Goal: Navigation & Orientation: Find specific page/section

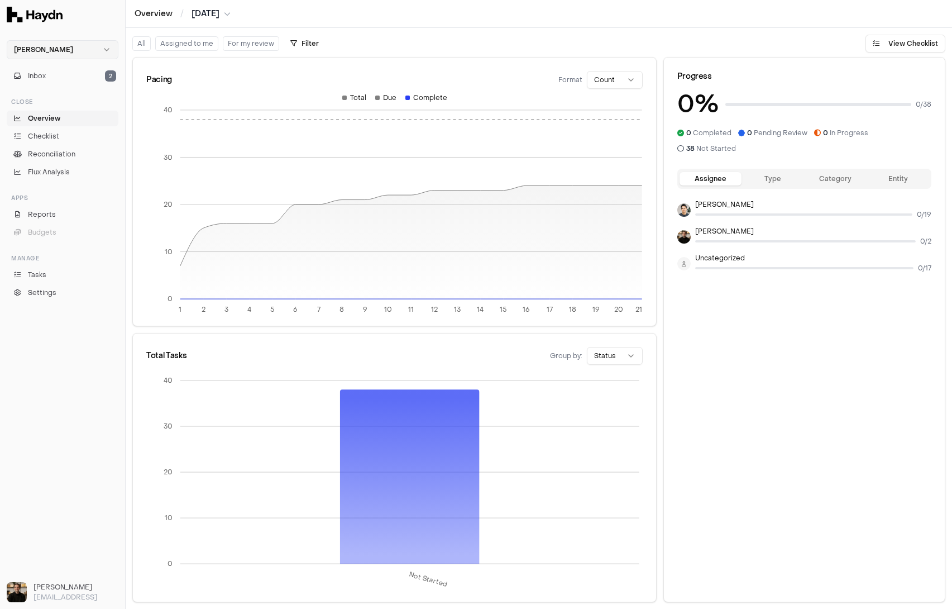
click at [110, 47] on html "Haydn Inbox 2 Close Overview Checklist Reconciliation Flux Analysis Apps Report…" at bounding box center [476, 304] width 952 height 609
click at [37, 93] on div "Vaultree" at bounding box center [62, 87] width 106 height 16
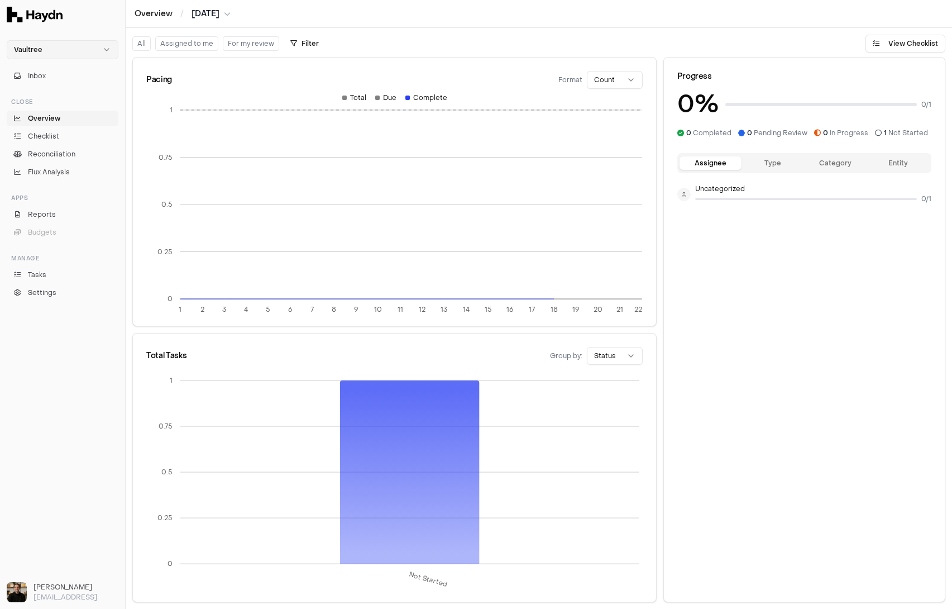
click at [66, 53] on html "Vaultree Inbox Close Overview Checklist Reconciliation Flux Analysis Apps Repor…" at bounding box center [476, 304] width 952 height 609
click at [50, 106] on div "Nivoda" at bounding box center [62, 103] width 106 height 16
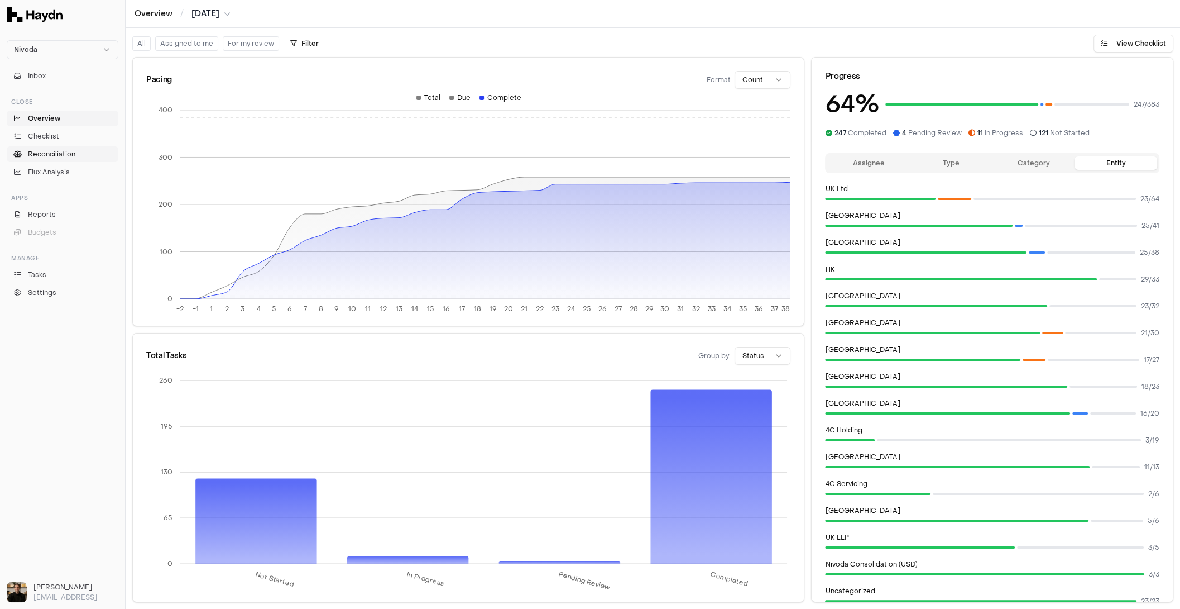
click at [44, 154] on span "Reconciliation" at bounding box center [51, 154] width 47 height 10
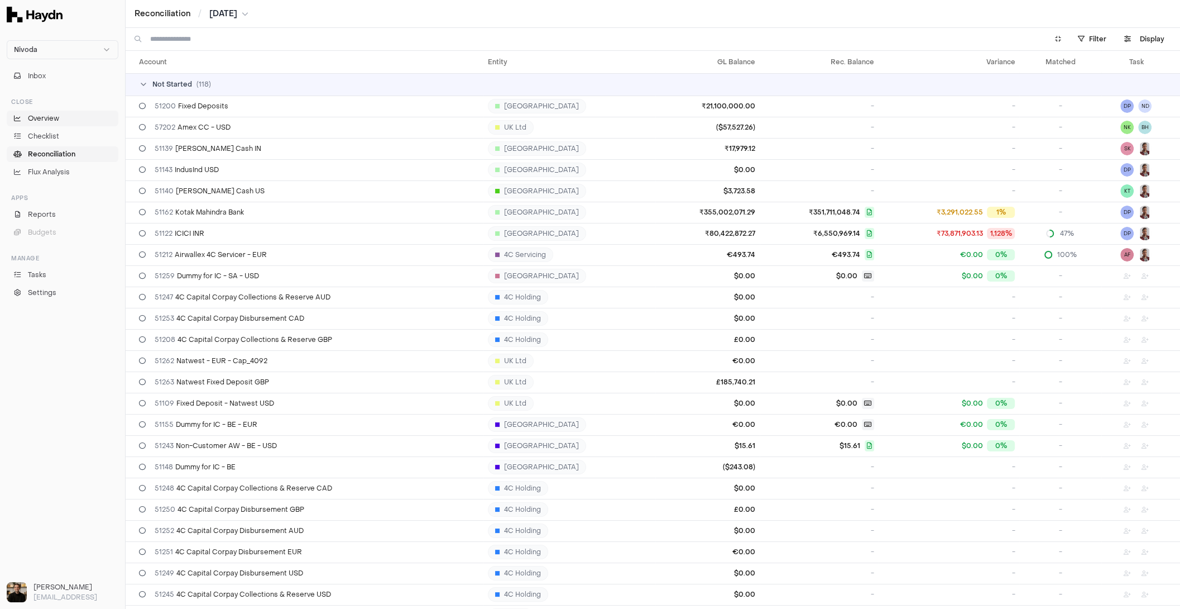
click at [36, 117] on span "Overview" at bounding box center [43, 118] width 31 height 10
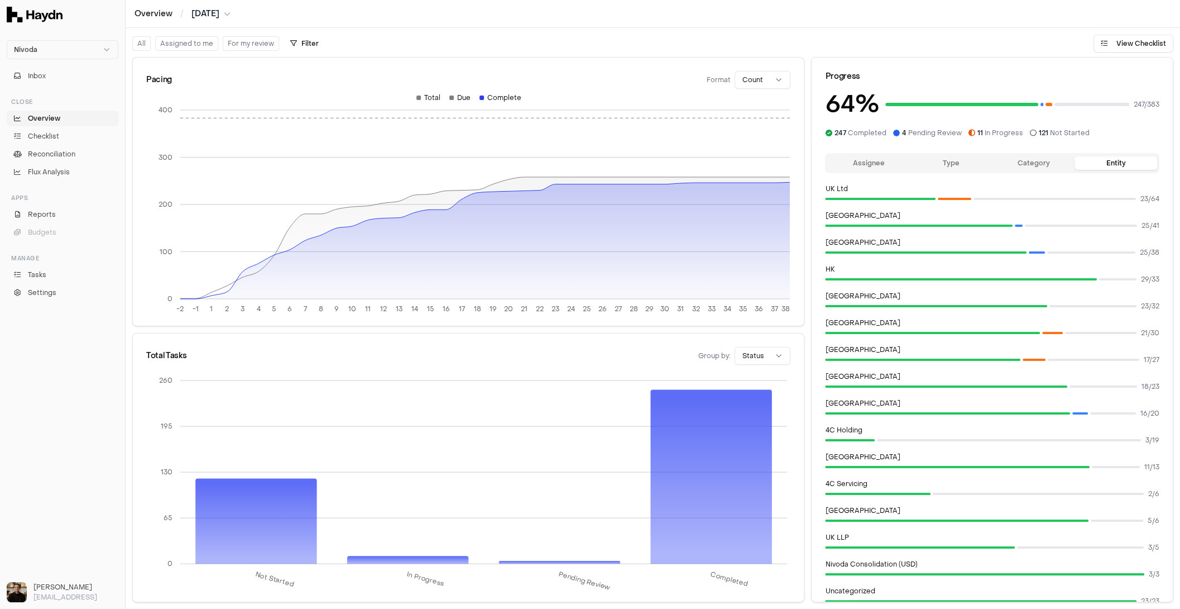
click at [874, 171] on div "Assignee Type Category Entity" at bounding box center [992, 163] width 334 height 20
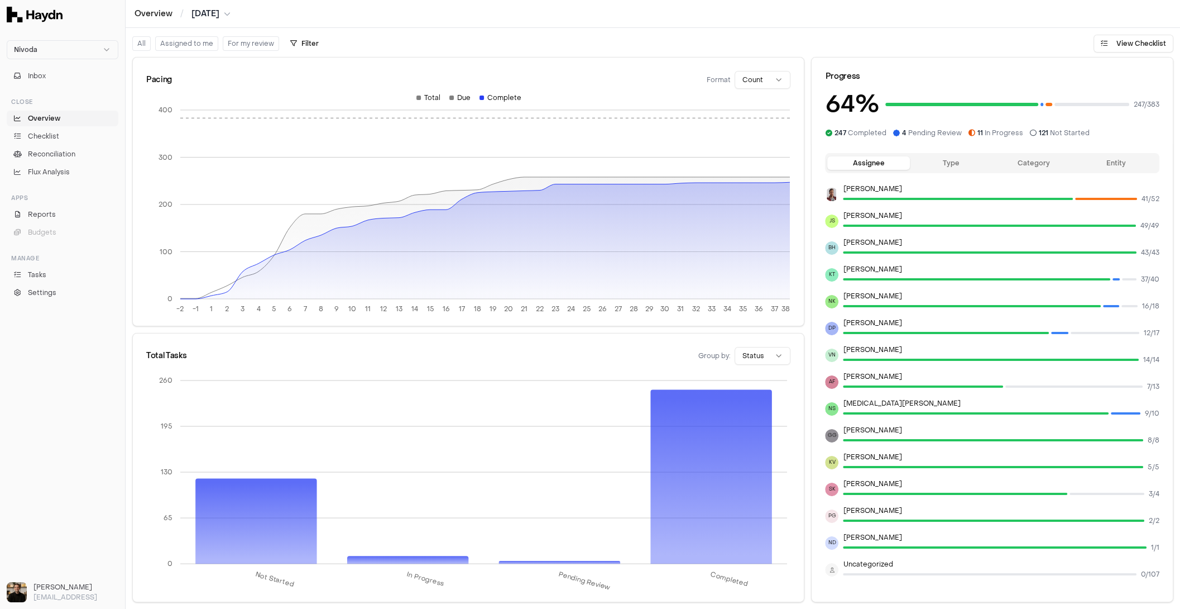
click at [951, 173] on div "Assignee Type Category Entity [PERSON_NAME] 41 / 52 [PERSON_NAME] Sidhiya 49 / …" at bounding box center [992, 366] width 334 height 427
click at [951, 167] on button "Type" at bounding box center [951, 162] width 83 height 13
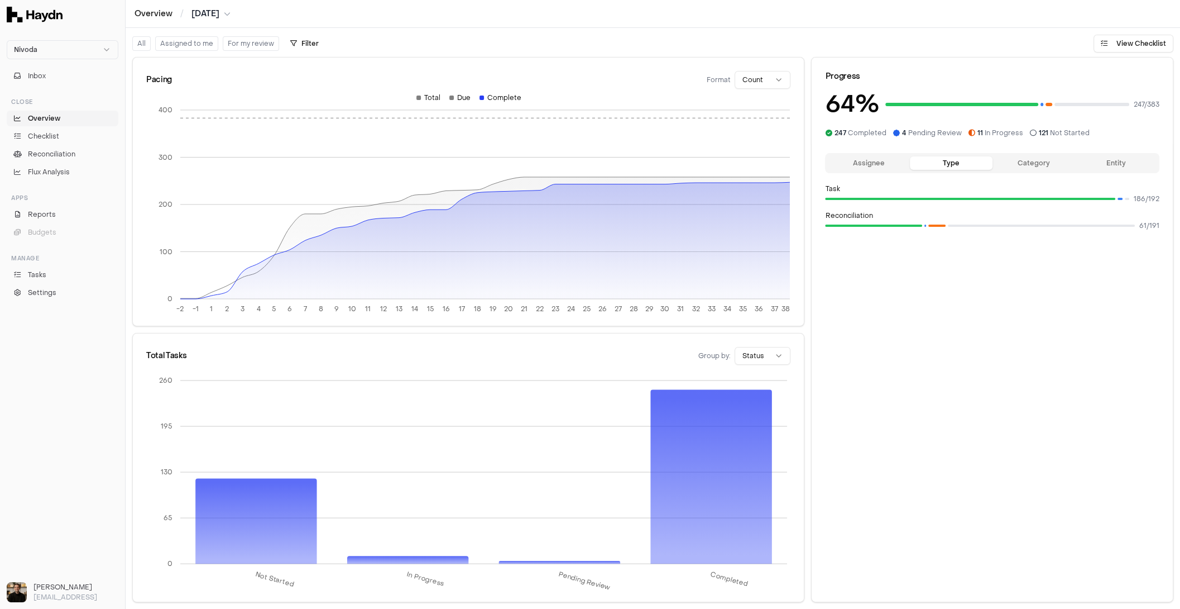
click at [857, 162] on button "Assignee" at bounding box center [868, 162] width 83 height 13
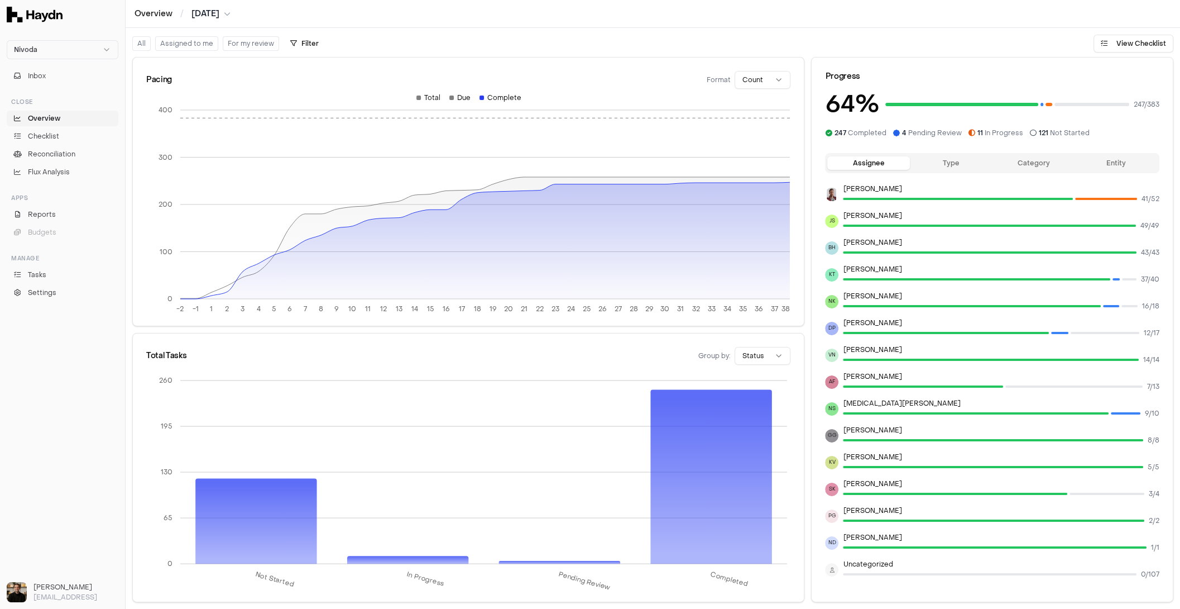
click at [780, 82] on html "Nivoda Inbox Close Overview Checklist Reconciliation Flux Analysis Apps Reports…" at bounding box center [590, 304] width 1180 height 609
click at [780, 81] on html "Nivoda Inbox Close Overview Checklist Reconciliation Flux Analysis Apps Reports…" at bounding box center [590, 304] width 1180 height 609
click at [76, 133] on link "Checklist" at bounding box center [63, 136] width 112 height 16
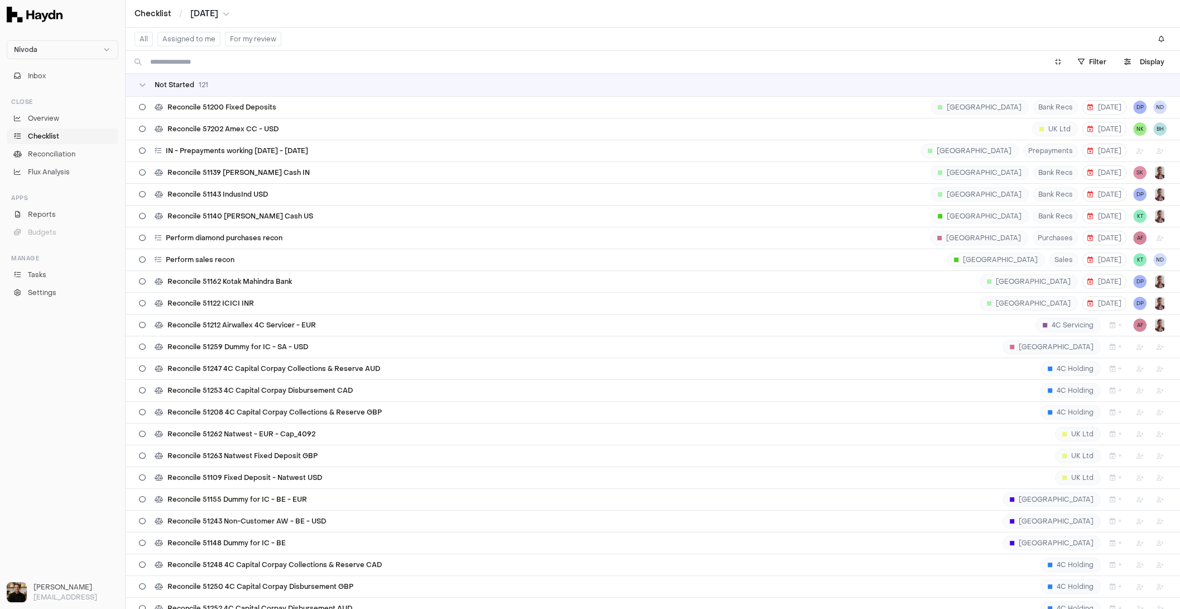
click at [252, 87] on div "Not Started 121" at bounding box center [653, 84] width 1028 height 9
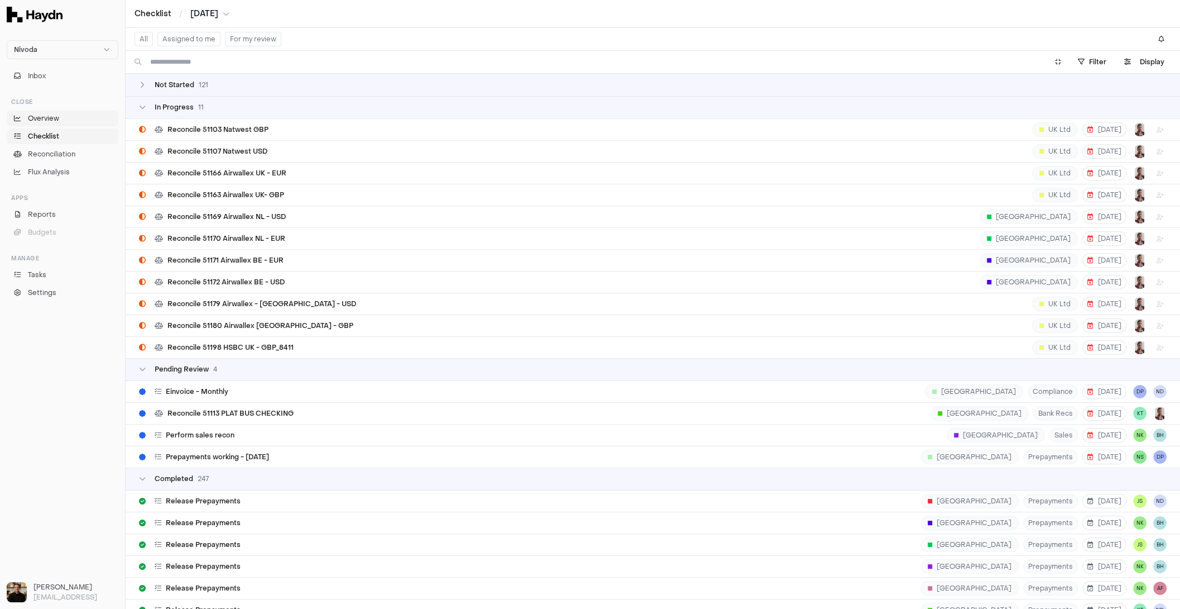
click at [50, 122] on span "Overview" at bounding box center [43, 118] width 31 height 10
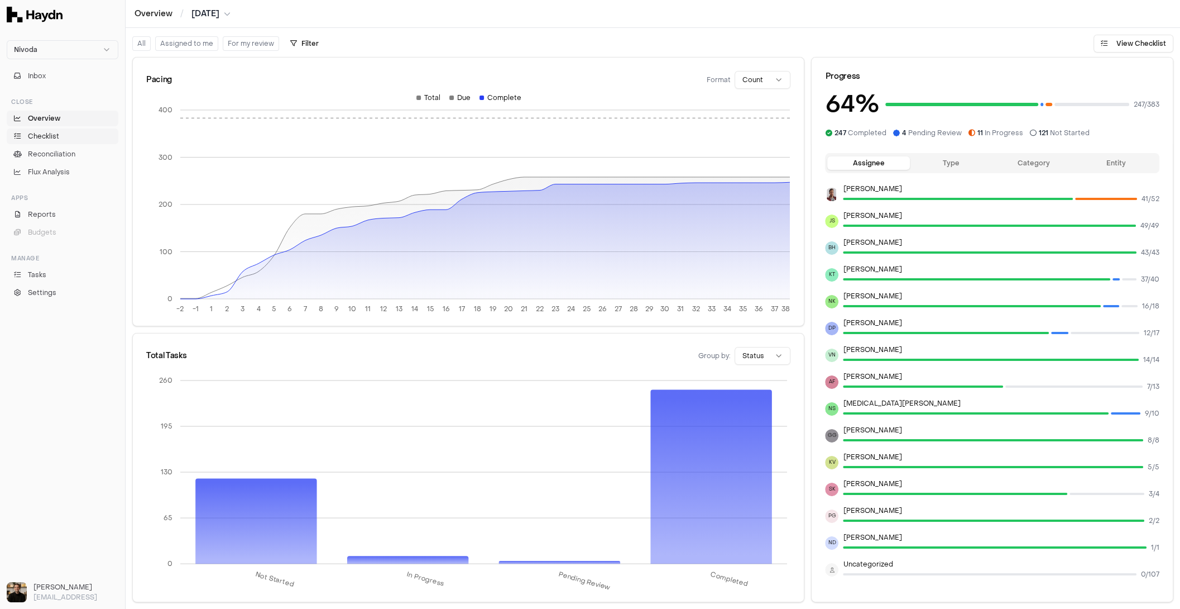
click at [35, 141] on link "Checklist" at bounding box center [63, 136] width 112 height 16
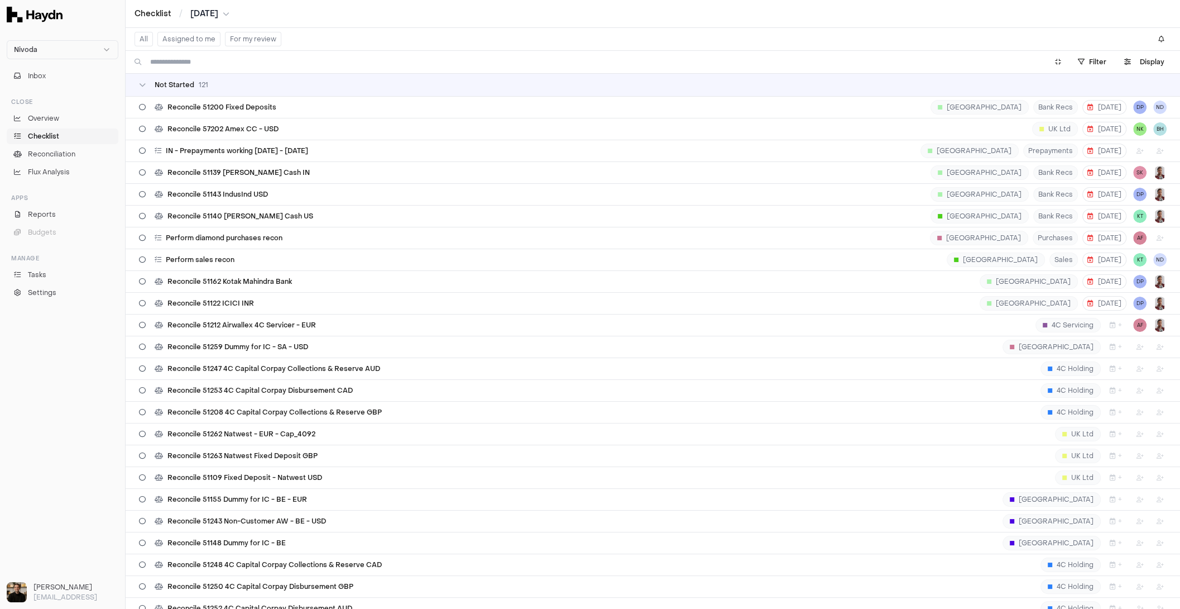
click at [47, 127] on ul "Overview Checklist Reconciliation Flux Analysis" at bounding box center [63, 145] width 112 height 69
click at [50, 123] on link "Overview" at bounding box center [63, 119] width 112 height 16
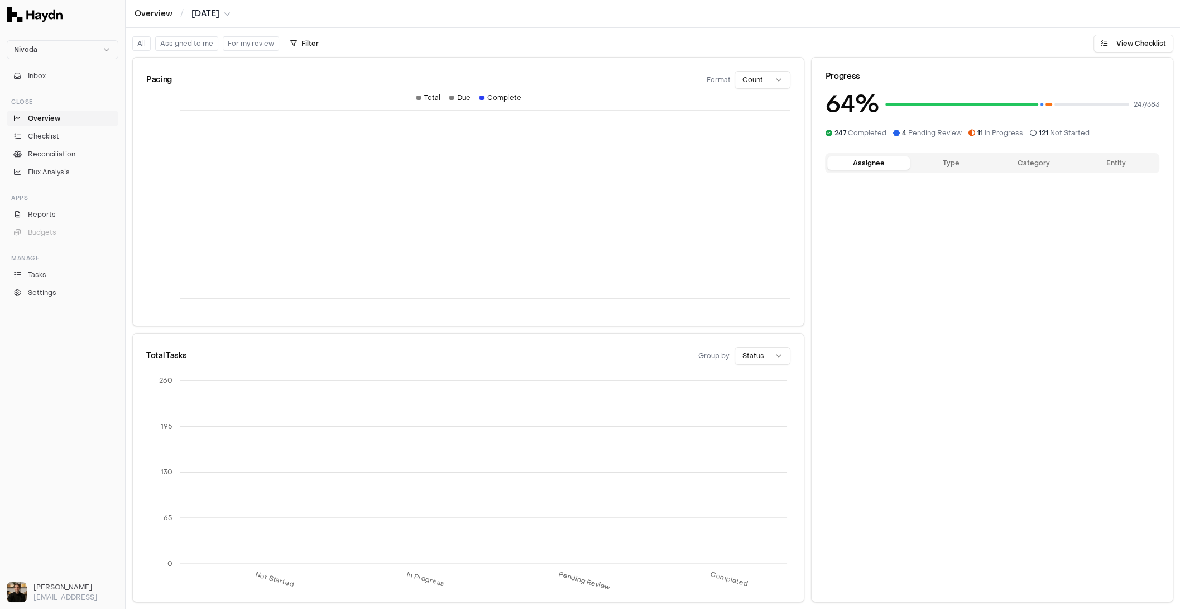
click at [51, 121] on span "Overview" at bounding box center [44, 118] width 32 height 10
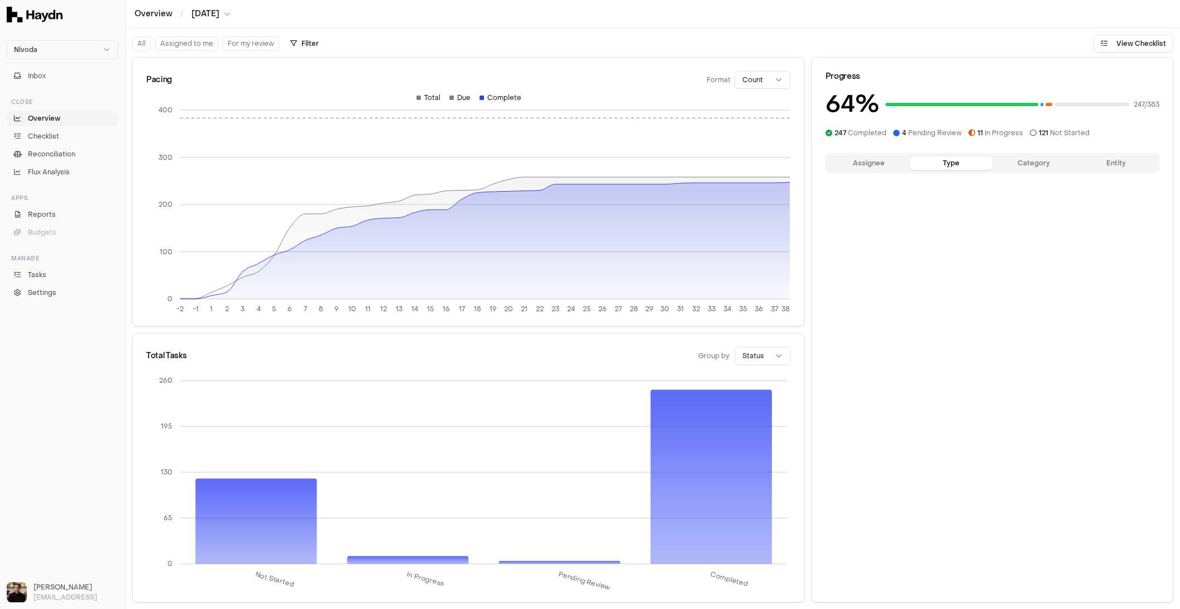
click at [918, 158] on button "Type" at bounding box center [951, 162] width 83 height 13
click at [860, 165] on button "Assignee" at bounding box center [868, 162] width 83 height 13
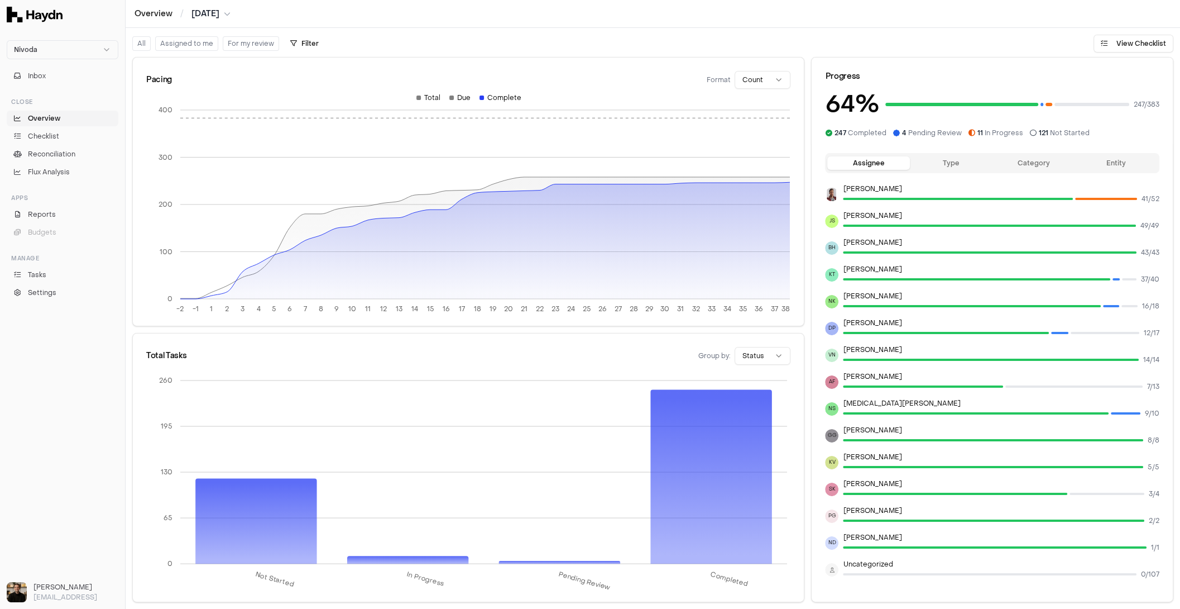
click at [951, 167] on button "Category" at bounding box center [1034, 162] width 83 height 13
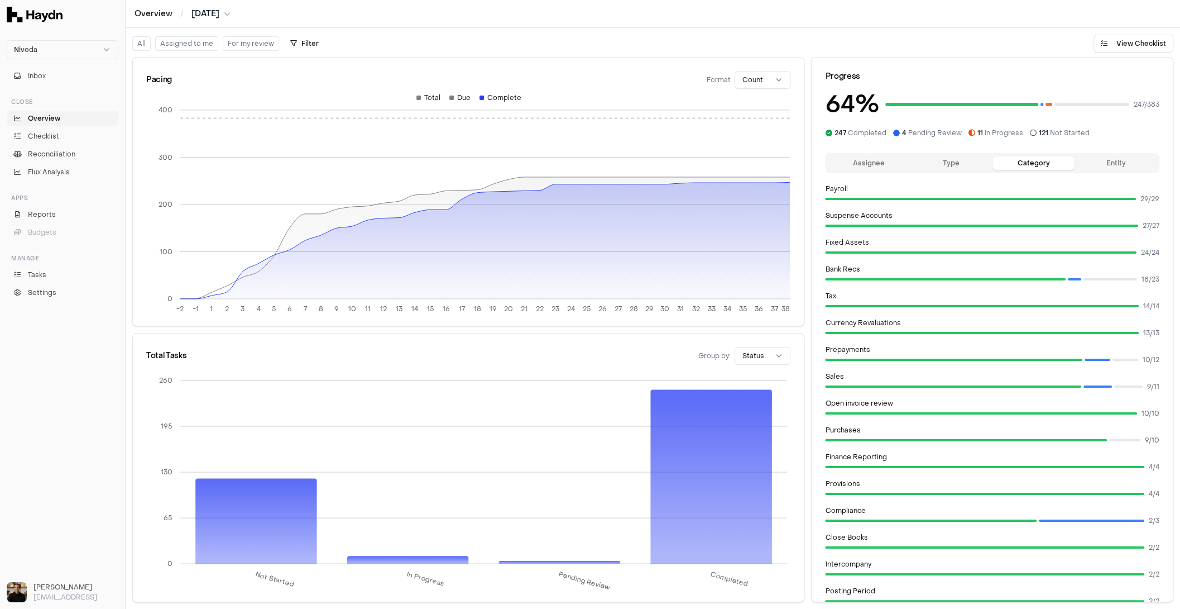
click at [951, 165] on button "Type" at bounding box center [951, 162] width 83 height 13
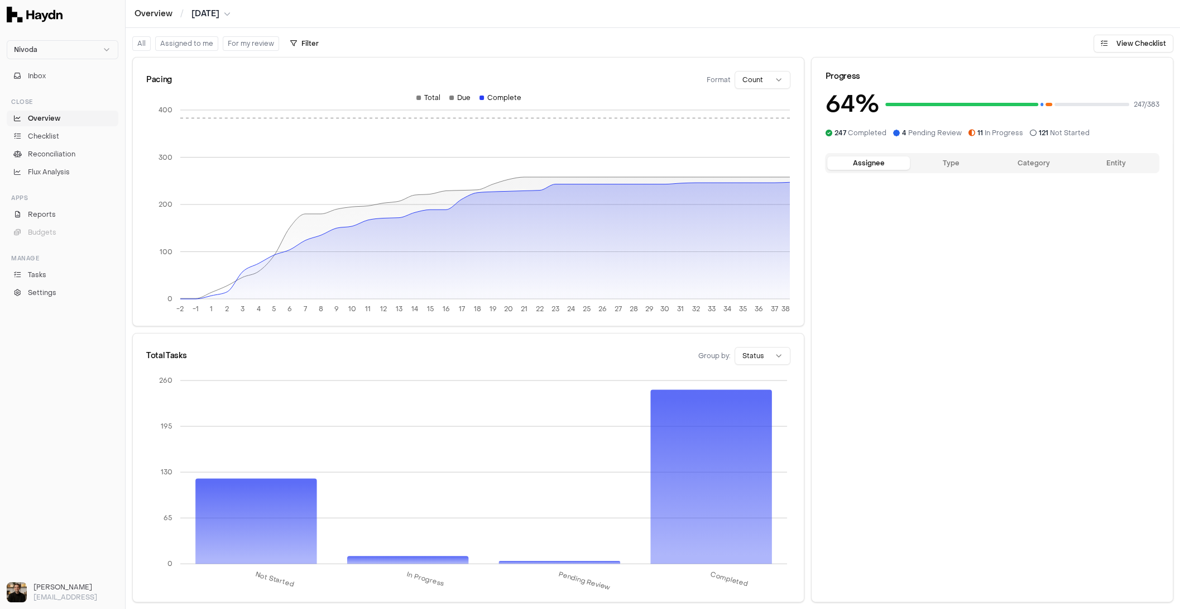
click at [873, 161] on button "Assignee" at bounding box center [868, 162] width 83 height 13
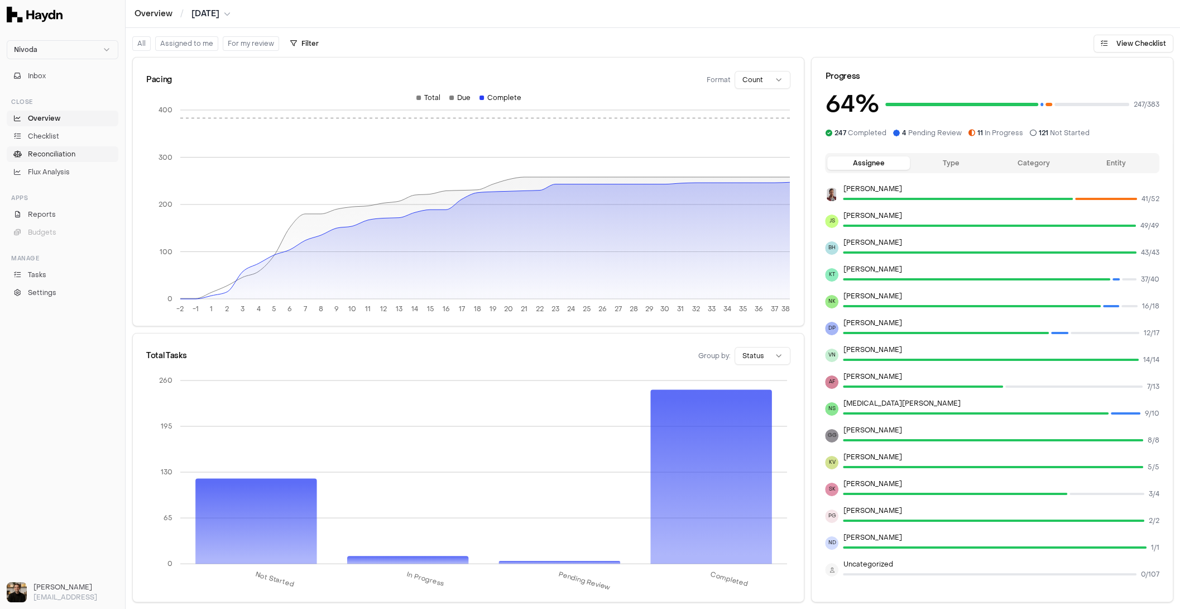
click at [62, 152] on span "Reconciliation" at bounding box center [51, 154] width 47 height 10
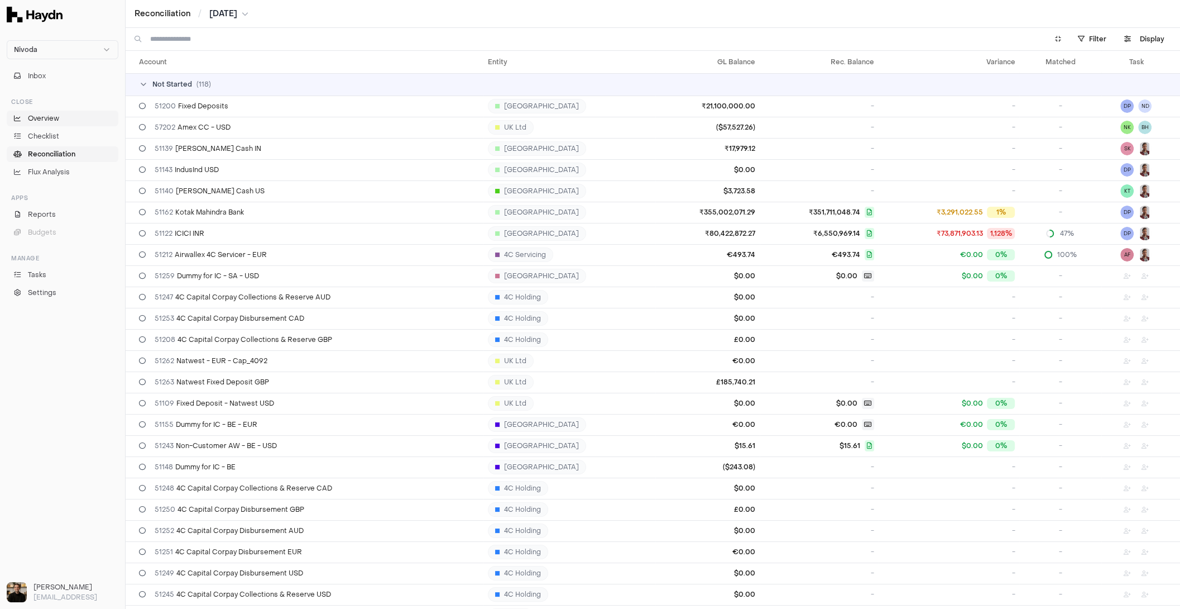
click at [46, 120] on span "Overview" at bounding box center [43, 118] width 31 height 10
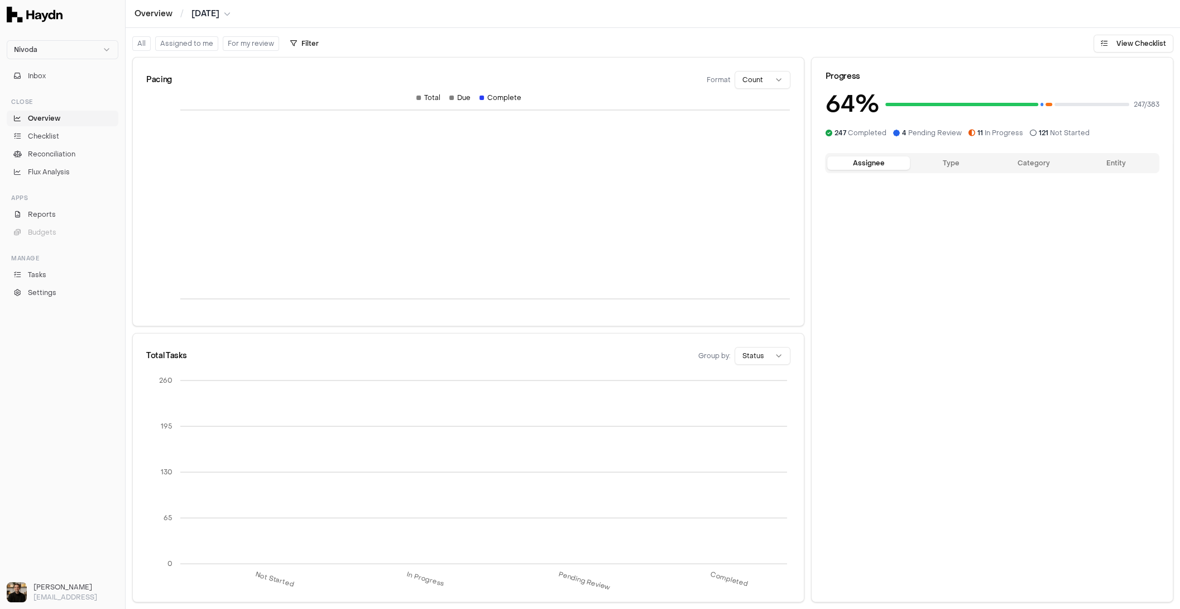
click at [47, 118] on span "Overview" at bounding box center [44, 118] width 32 height 10
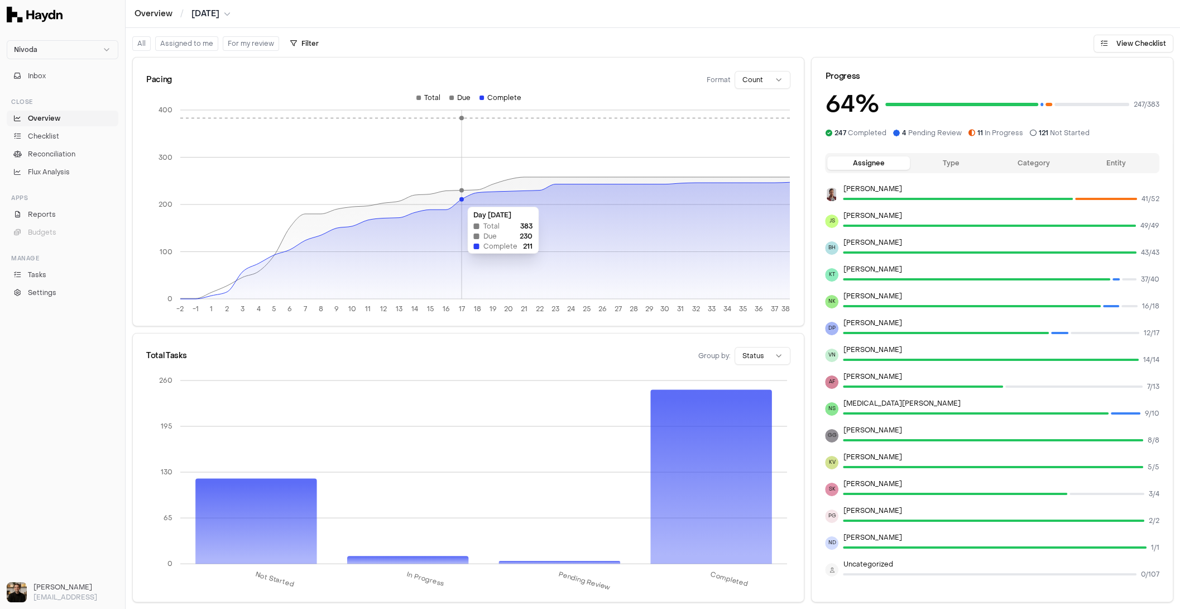
drag, startPoint x: 528, startPoint y: 200, endPoint x: 459, endPoint y: 201, distance: 69.2
click at [459, 201] on icon at bounding box center [485, 240] width 610 height 117
click at [58, 150] on span "Reconciliation" at bounding box center [51, 154] width 47 height 10
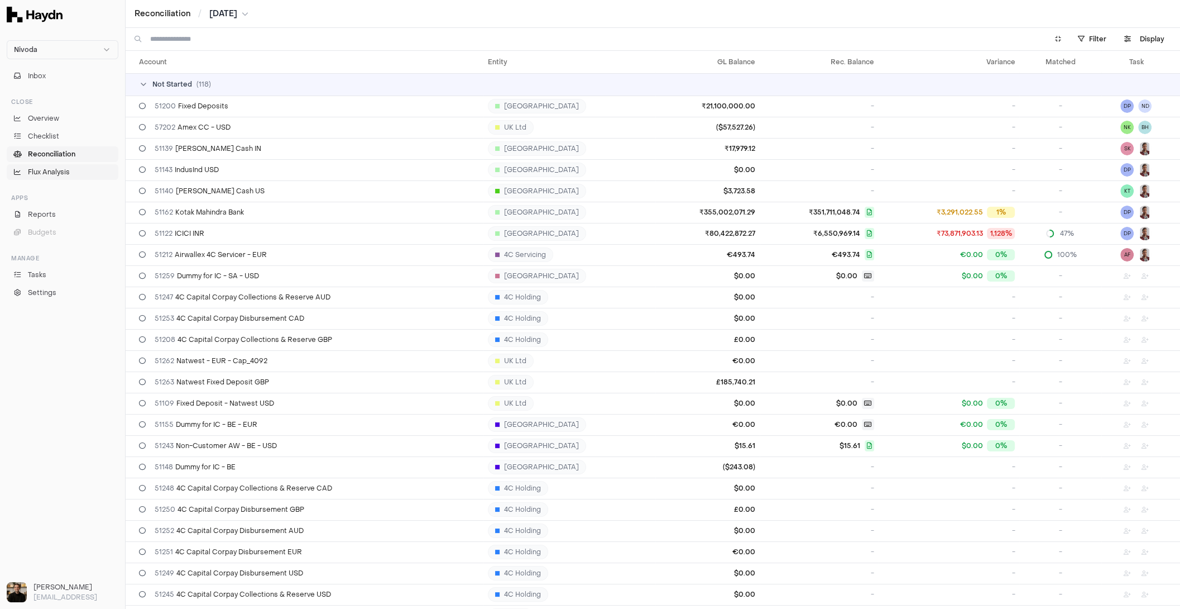
click at [55, 176] on span "Flux Analysis" at bounding box center [49, 172] width 42 height 10
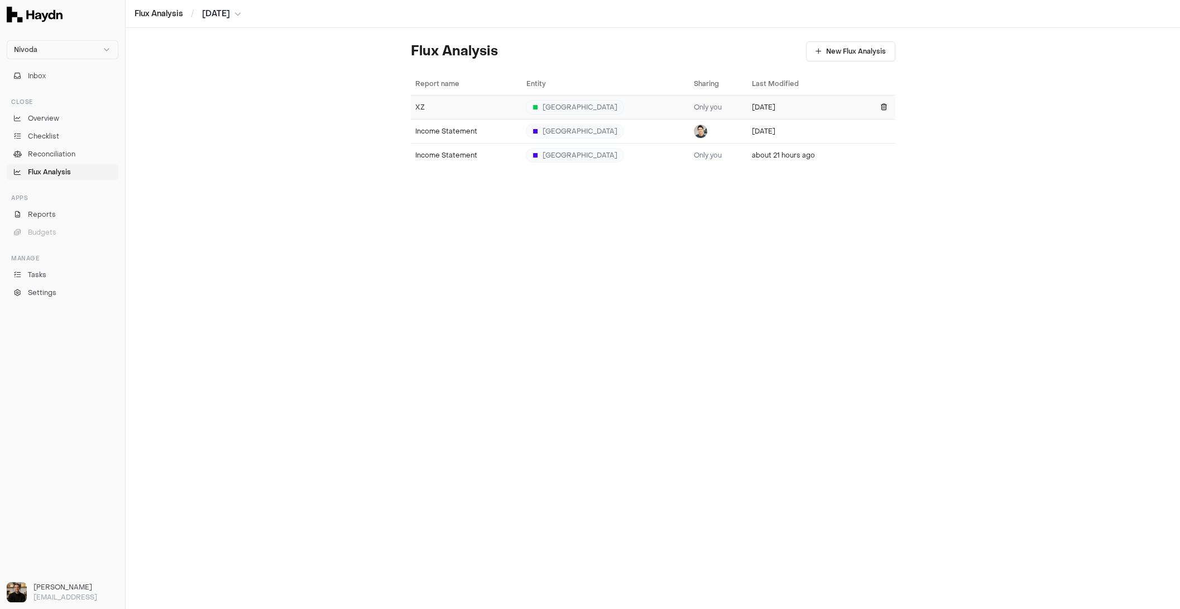
click at [467, 103] on div "XZ" at bounding box center [466, 107] width 102 height 9
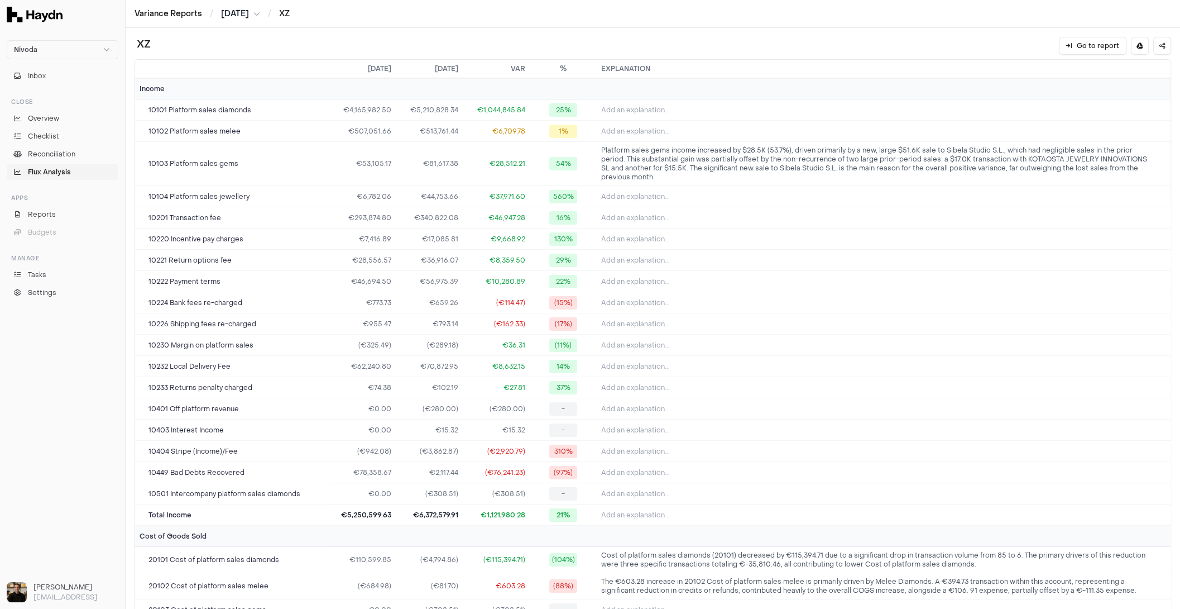
click at [75, 169] on link "Flux Analysis" at bounding box center [63, 172] width 112 height 16
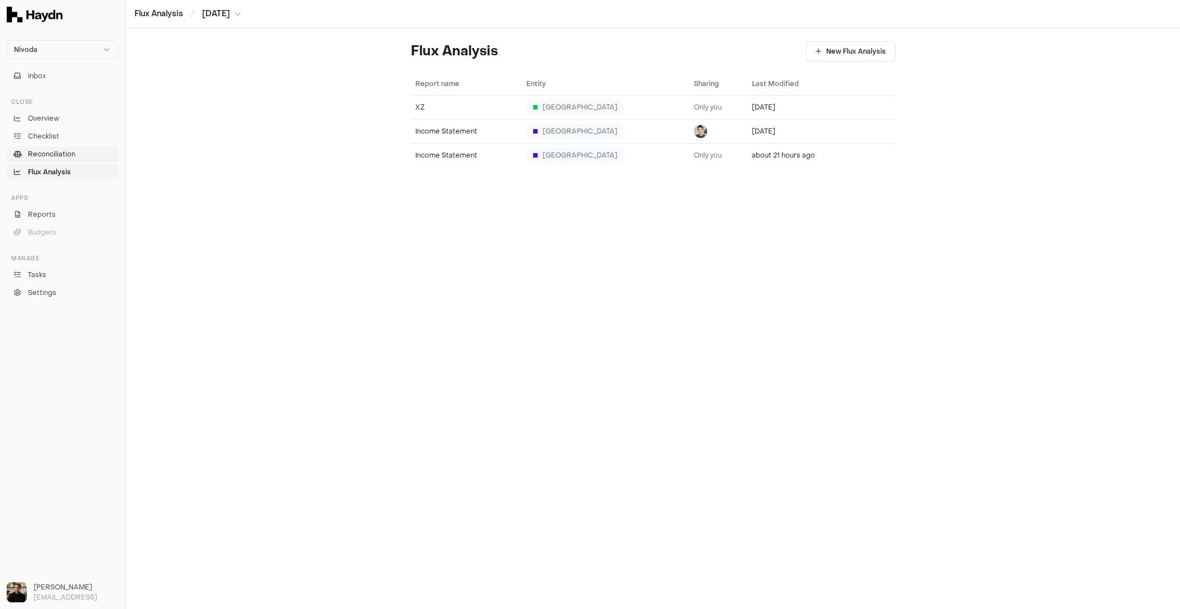
click at [64, 149] on span "Reconciliation" at bounding box center [51, 154] width 47 height 10
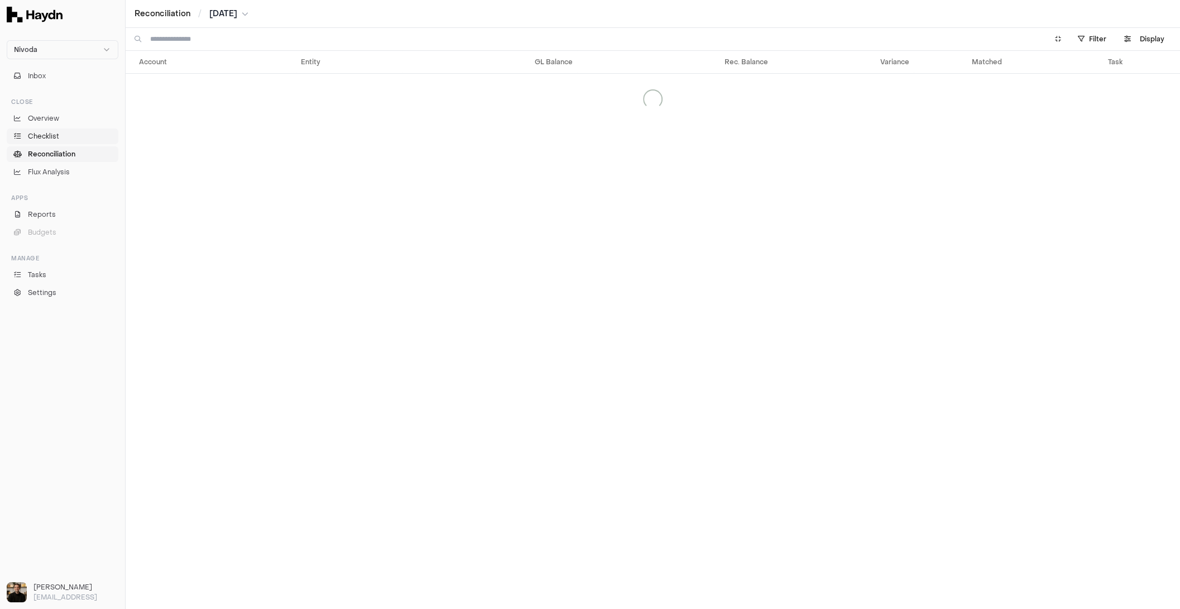
click at [62, 135] on link "Checklist" at bounding box center [63, 136] width 112 height 16
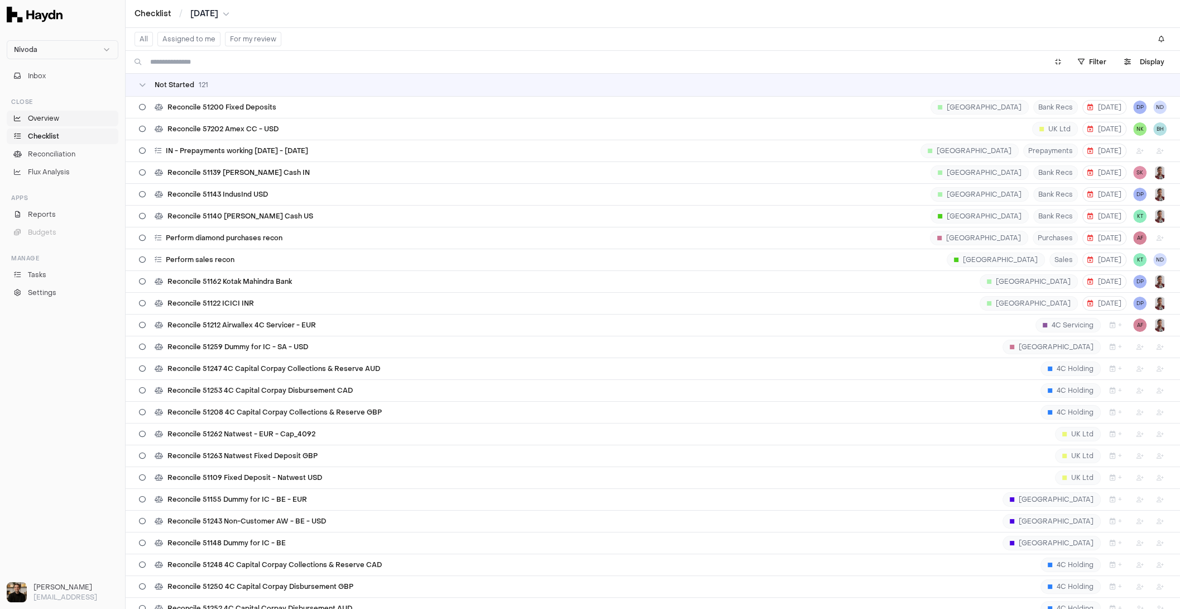
click at [60, 115] on link "Overview" at bounding box center [63, 119] width 112 height 16
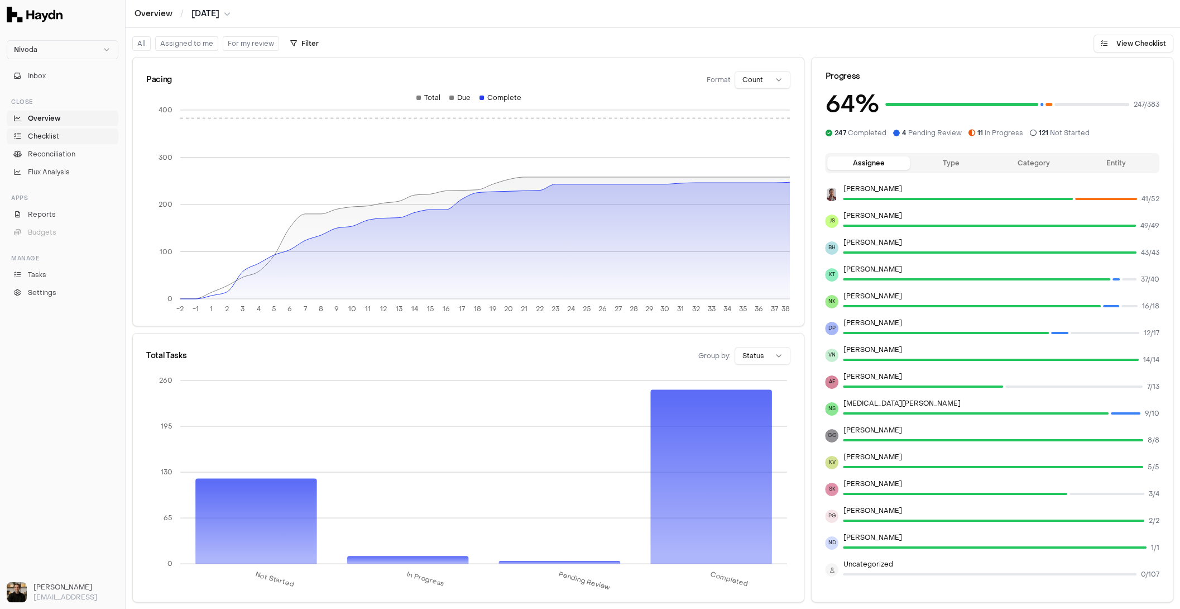
click at [39, 135] on span "Checklist" at bounding box center [43, 136] width 31 height 10
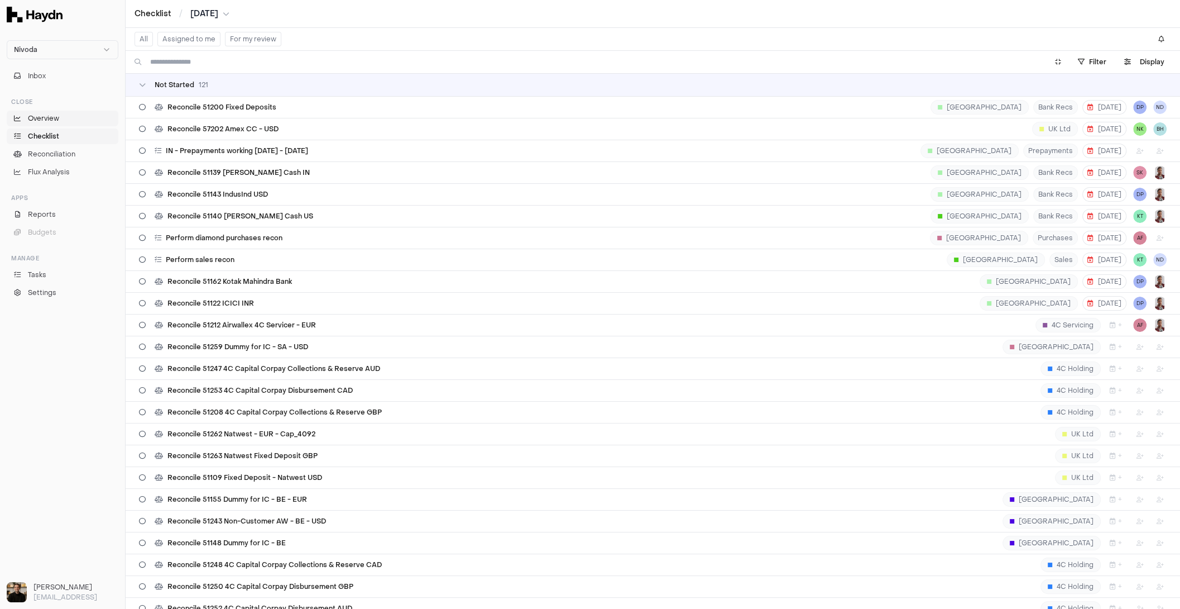
click at [47, 123] on link "Overview" at bounding box center [63, 119] width 112 height 16
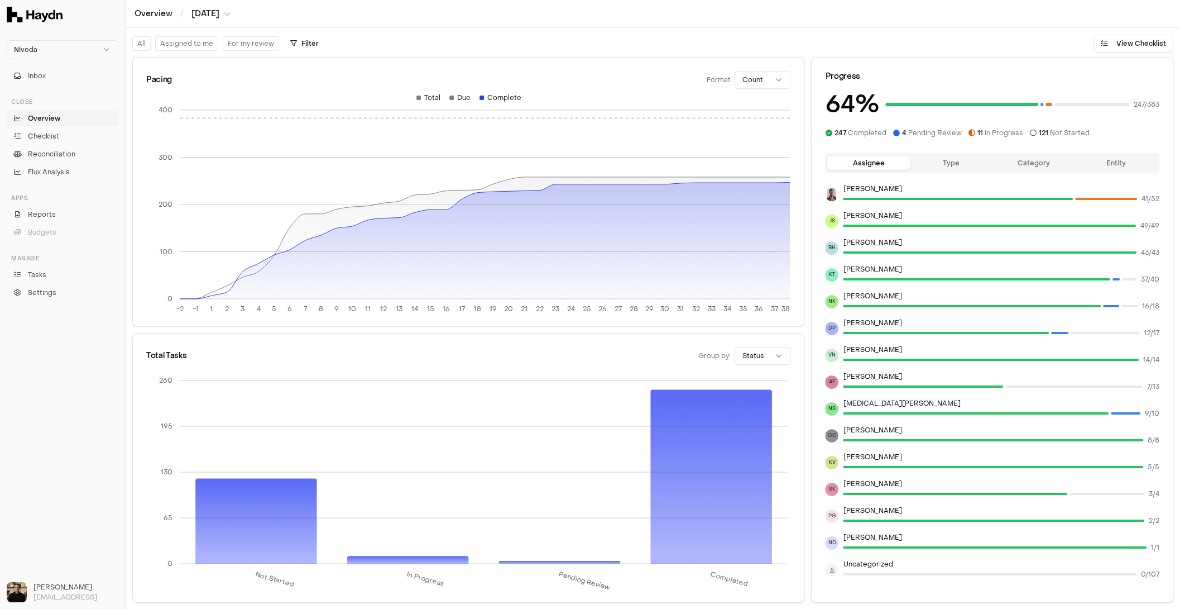
click at [48, 122] on span "Overview" at bounding box center [44, 118] width 32 height 10
click at [54, 135] on span "Checklist" at bounding box center [43, 136] width 31 height 10
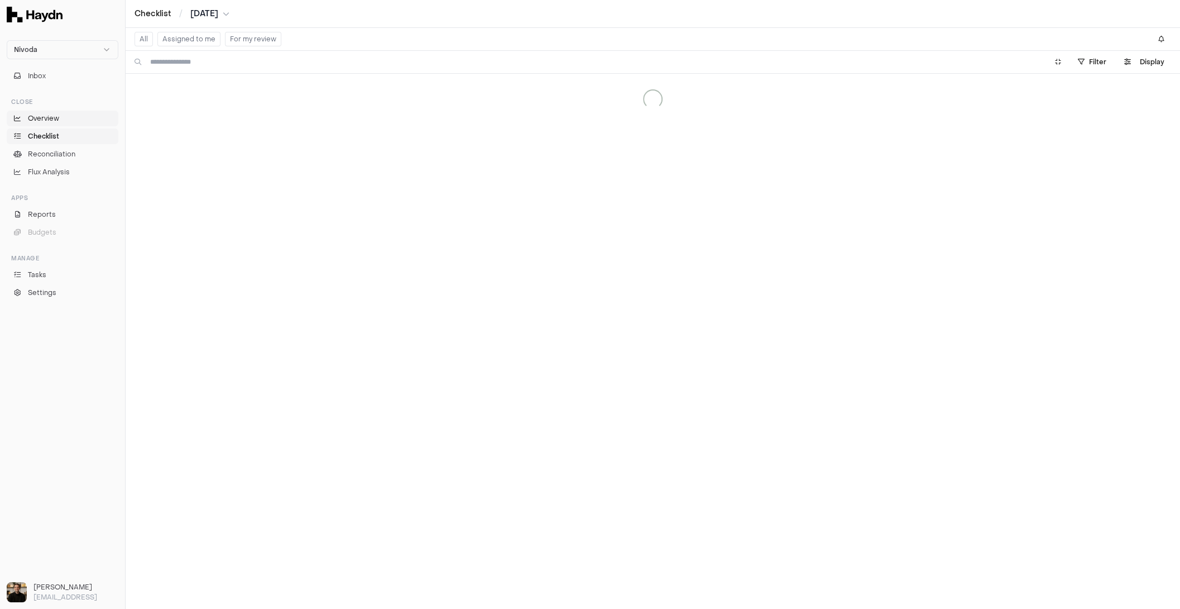
click at [56, 118] on span "Overview" at bounding box center [43, 118] width 31 height 10
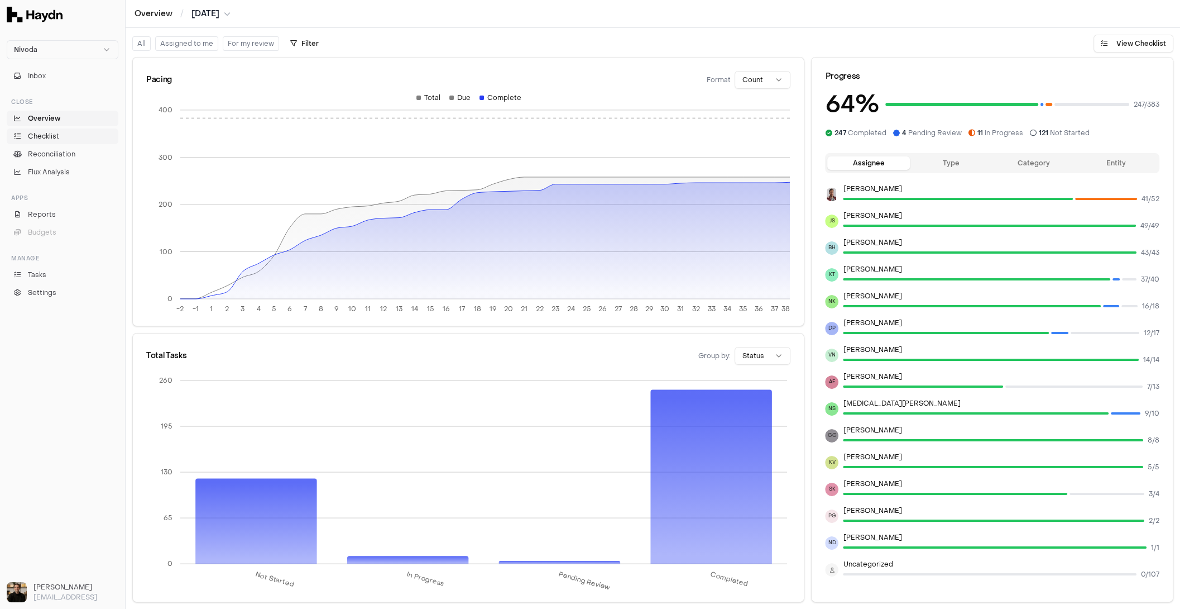
click at [55, 133] on span "Checklist" at bounding box center [43, 136] width 31 height 10
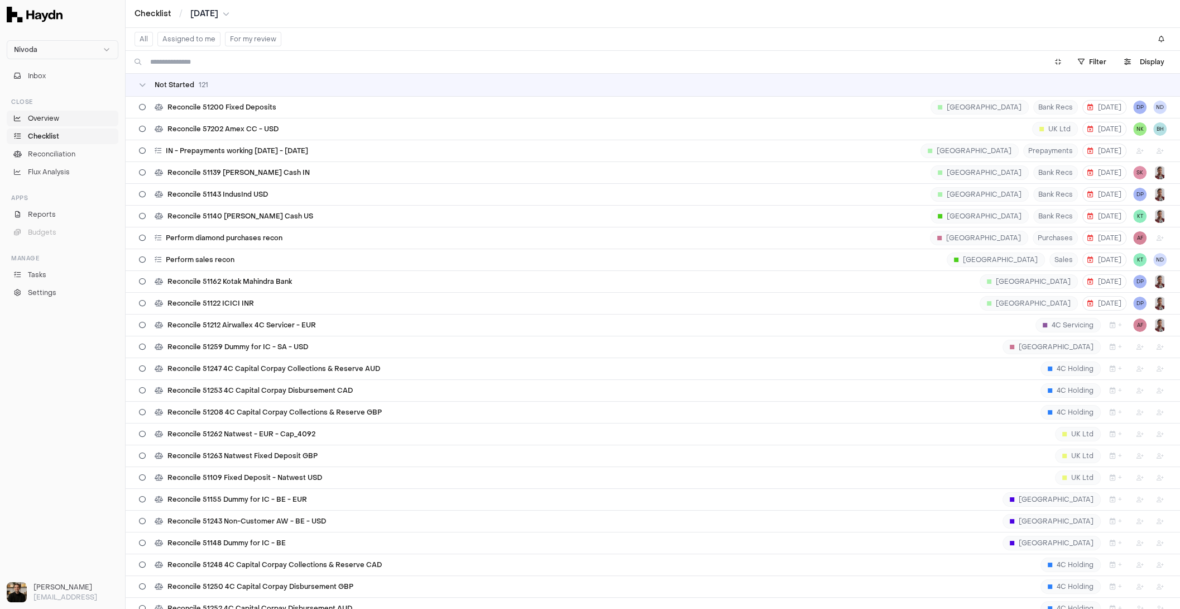
click at [59, 121] on link "Overview" at bounding box center [63, 119] width 112 height 16
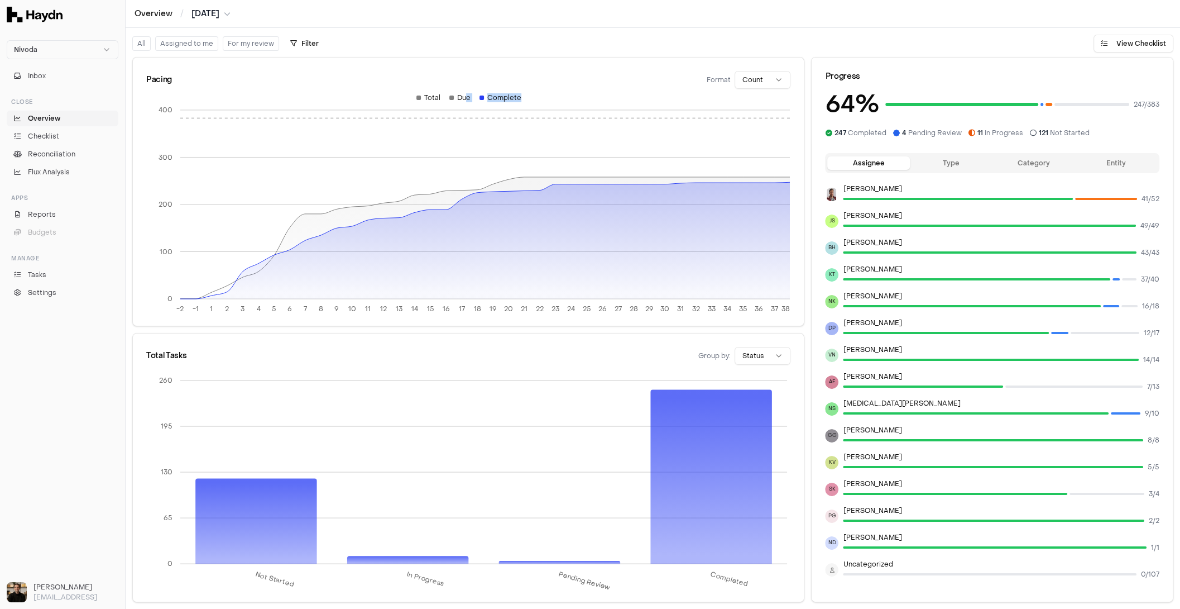
drag, startPoint x: 467, startPoint y: 95, endPoint x: 574, endPoint y: 103, distance: 107.5
click at [574, 103] on div "Total Due Complete" at bounding box center [468, 101] width 645 height 16
click at [566, 86] on div "Pacing Format Count" at bounding box center [468, 80] width 644 height 18
click at [62, 128] on link "Checklist" at bounding box center [63, 136] width 112 height 16
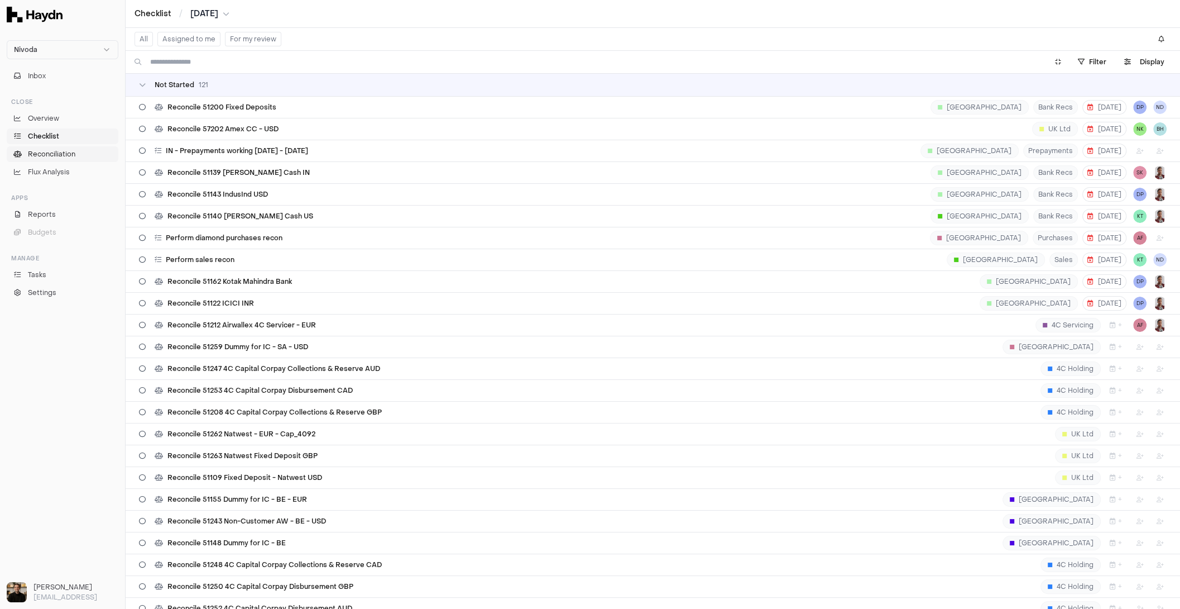
click at [64, 158] on span "Reconciliation" at bounding box center [51, 154] width 47 height 10
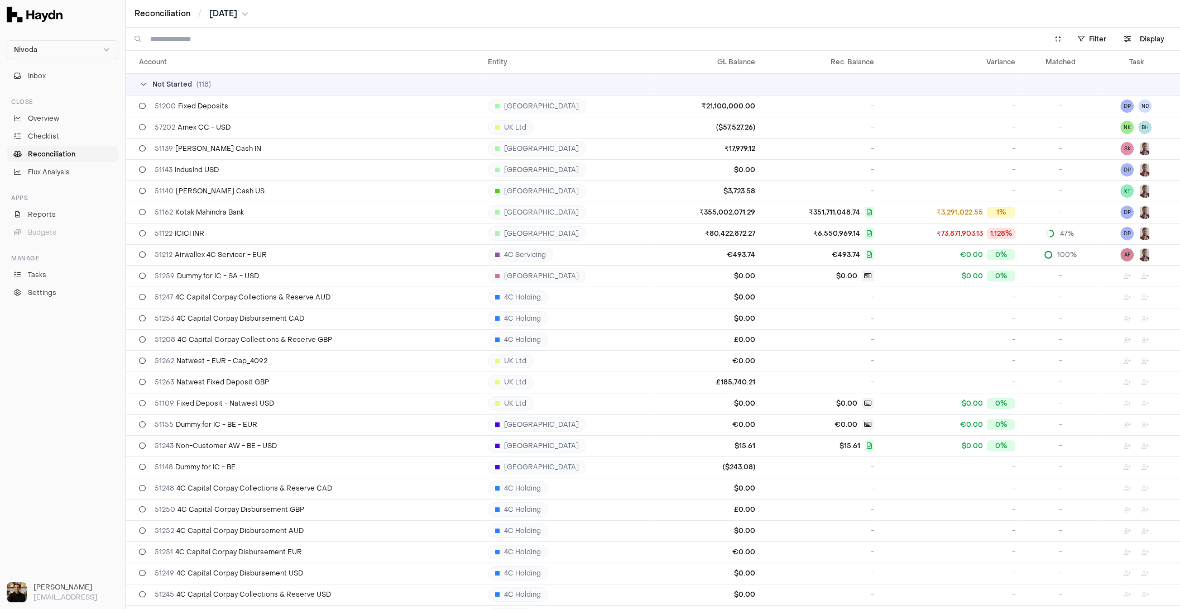
click at [36, 148] on link "Reconciliation" at bounding box center [63, 154] width 112 height 16
click at [55, 155] on span "Reconciliation" at bounding box center [51, 154] width 47 height 10
click at [41, 119] on span "Overview" at bounding box center [43, 118] width 31 height 10
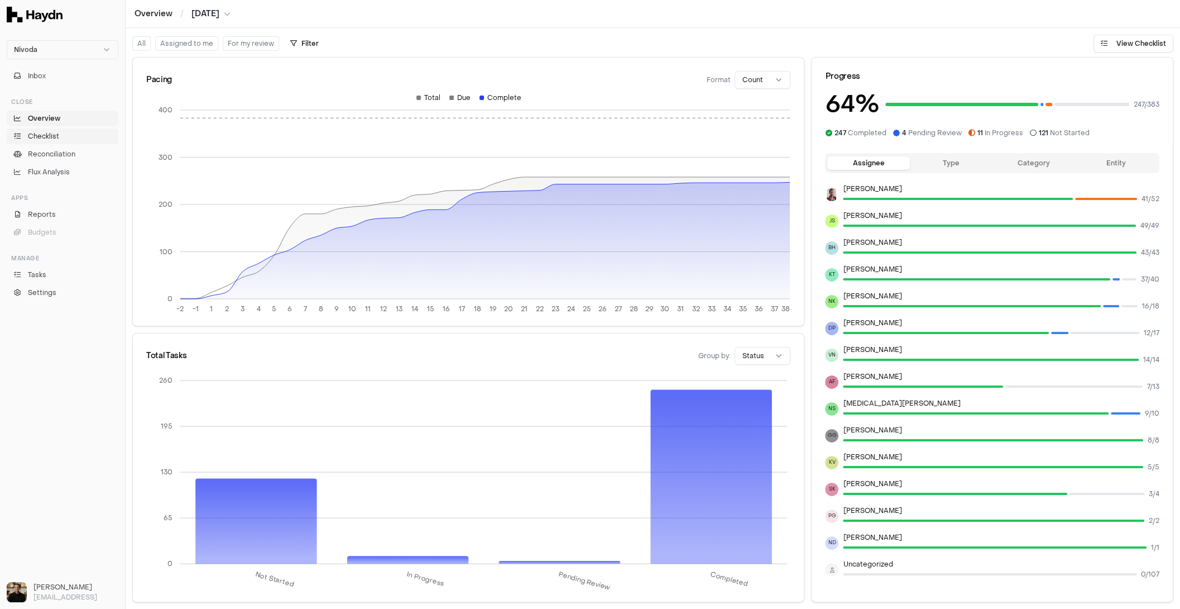
click at [41, 142] on link "Checklist" at bounding box center [63, 136] width 112 height 16
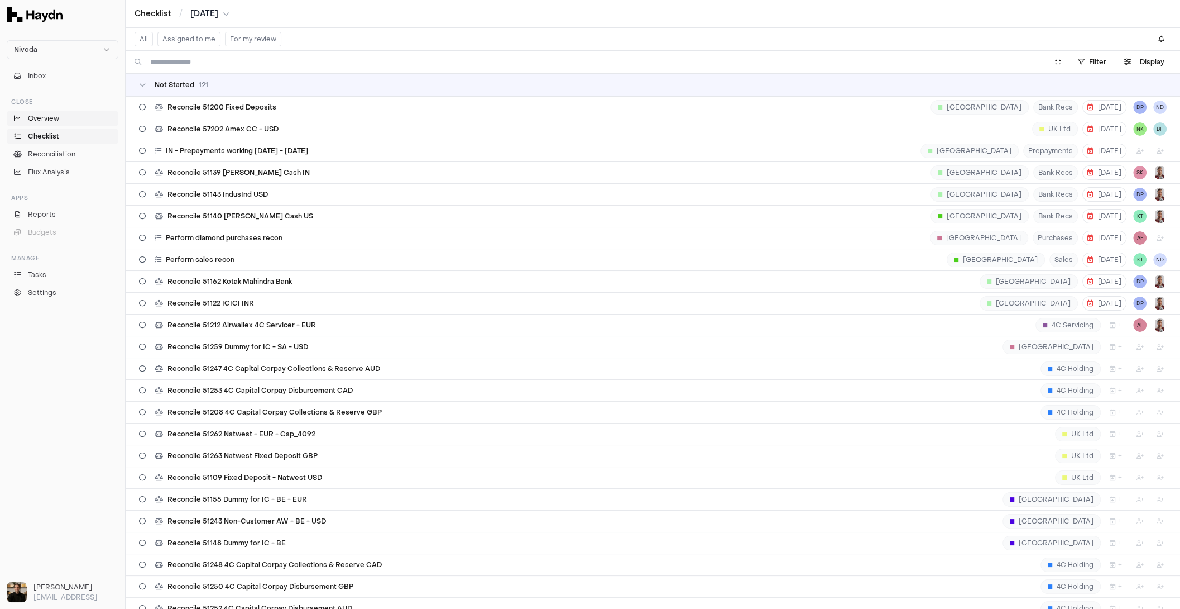
click at [46, 118] on span "Overview" at bounding box center [43, 118] width 31 height 10
